Goal: Task Accomplishment & Management: Manage account settings

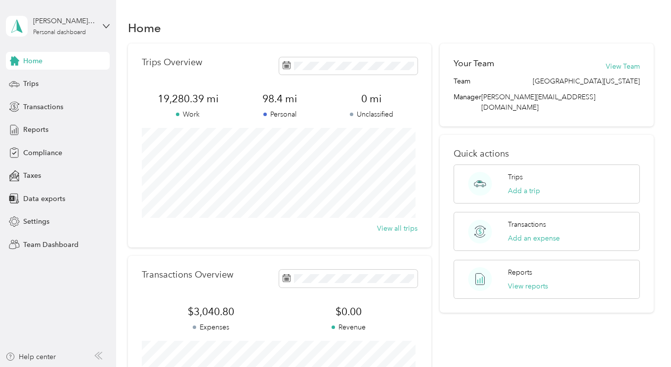
click at [60, 17] on div "[PERSON_NAME][GEOGRAPHIC_DATA]" at bounding box center [64, 21] width 62 height 10
click at [43, 81] on div "Team dashboard" at bounding box center [41, 81] width 53 height 10
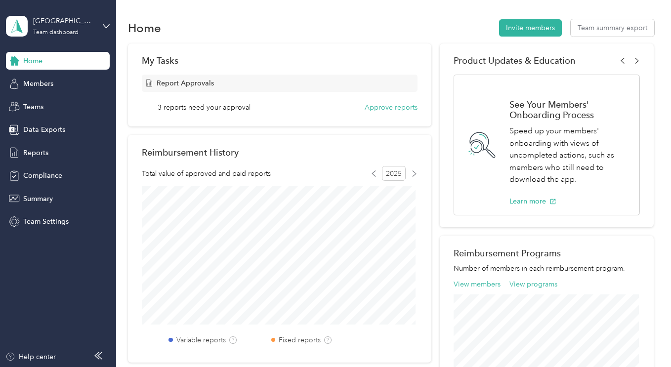
click at [34, 82] on span "Members" at bounding box center [38, 84] width 30 height 10
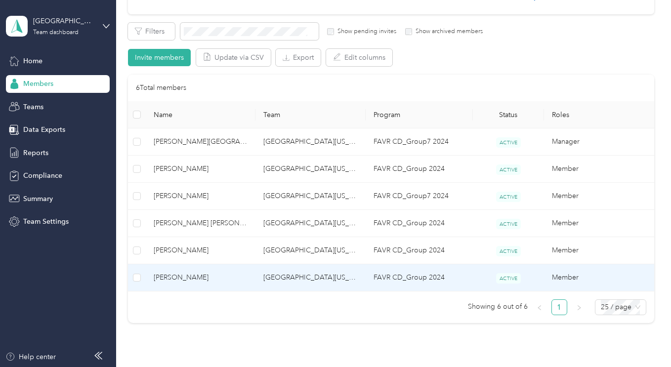
scroll to position [198, 0]
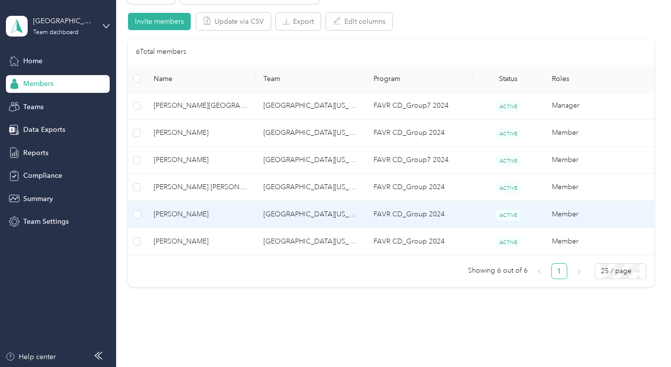
click at [173, 218] on span "[PERSON_NAME]" at bounding box center [201, 214] width 94 height 11
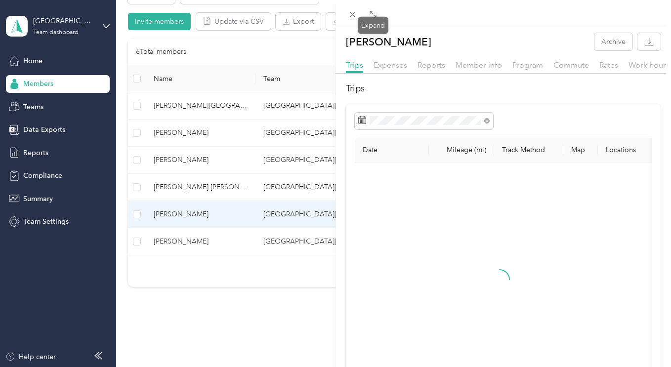
click at [375, 12] on icon at bounding box center [373, 14] width 8 height 8
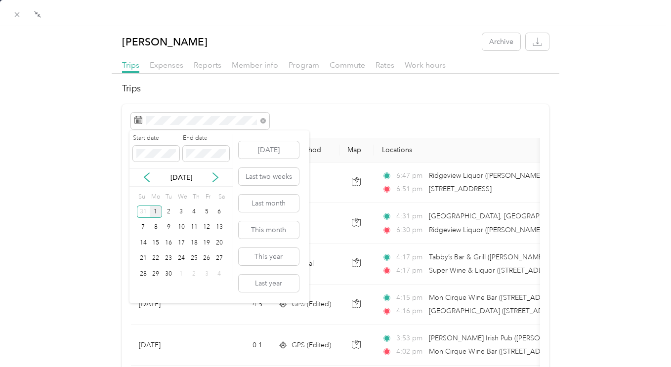
click at [159, 213] on div "1" at bounding box center [156, 211] width 13 height 12
click at [155, 212] on div "1" at bounding box center [156, 211] width 13 height 12
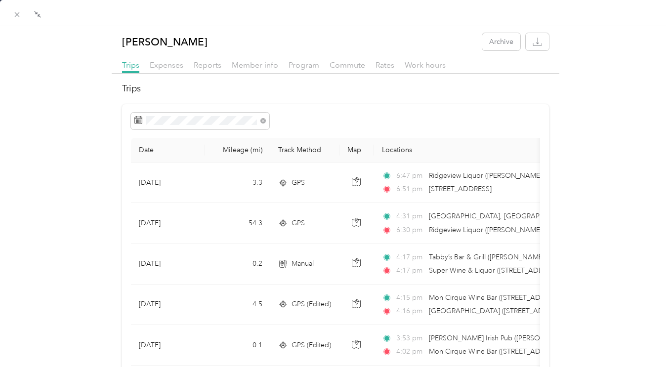
click at [155, 212] on div "1" at bounding box center [156, 211] width 13 height 12
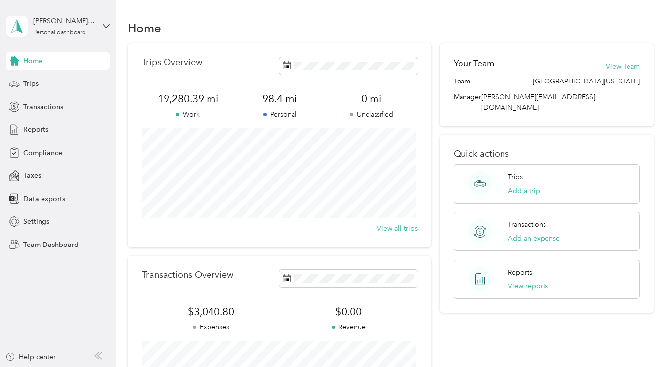
click at [51, 26] on div "[PERSON_NAME][GEOGRAPHIC_DATA]" at bounding box center [64, 21] width 62 height 10
click at [45, 80] on div "Team dashboard" at bounding box center [41, 81] width 53 height 10
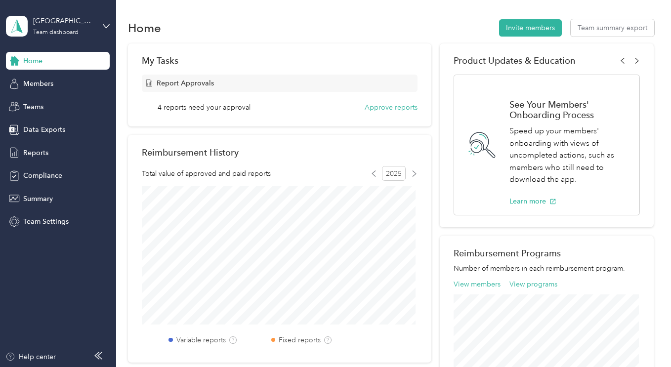
click at [34, 85] on span "Members" at bounding box center [38, 84] width 30 height 10
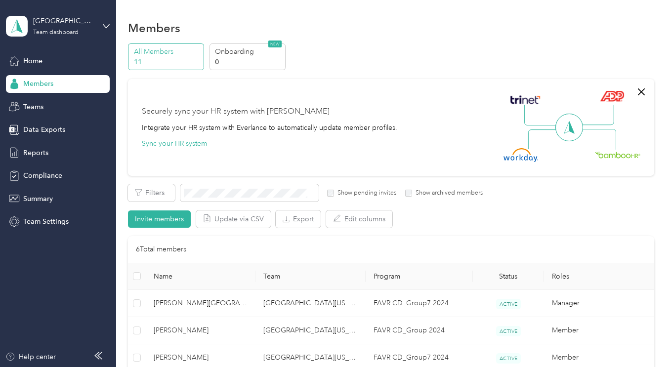
click at [36, 153] on span "Reports" at bounding box center [35, 153] width 25 height 10
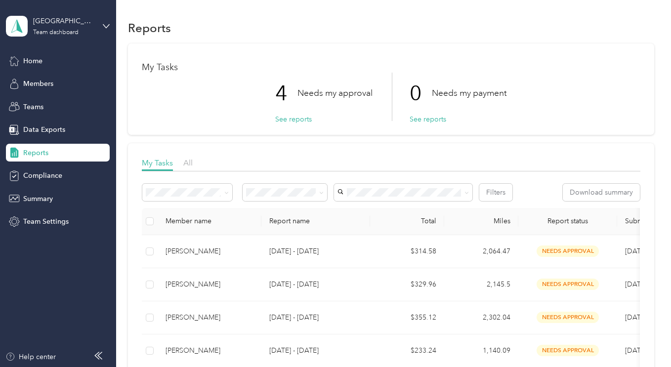
click at [288, 118] on button "See reports" at bounding box center [293, 119] width 37 height 10
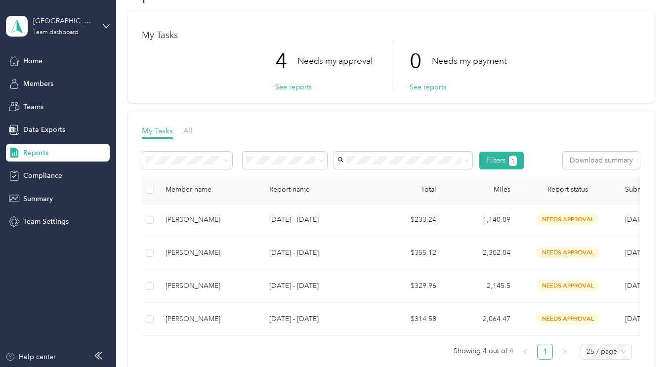
scroll to position [148, 0]
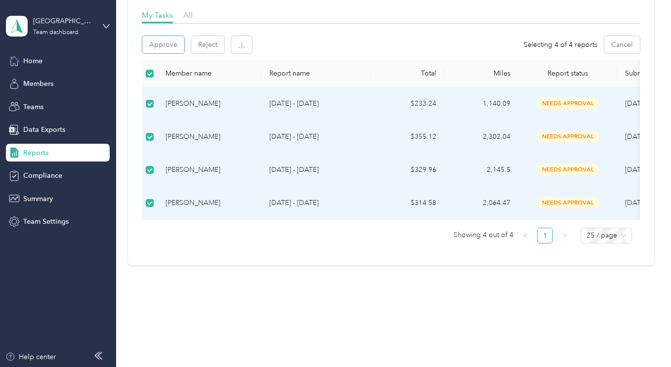
click at [168, 44] on button "Approve" at bounding box center [163, 44] width 42 height 17
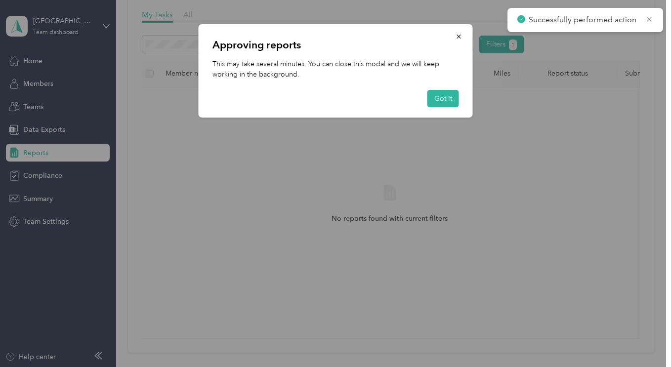
click at [447, 99] on button "Got it" at bounding box center [443, 98] width 32 height 17
